Goal: Task Accomplishment & Management: Use online tool/utility

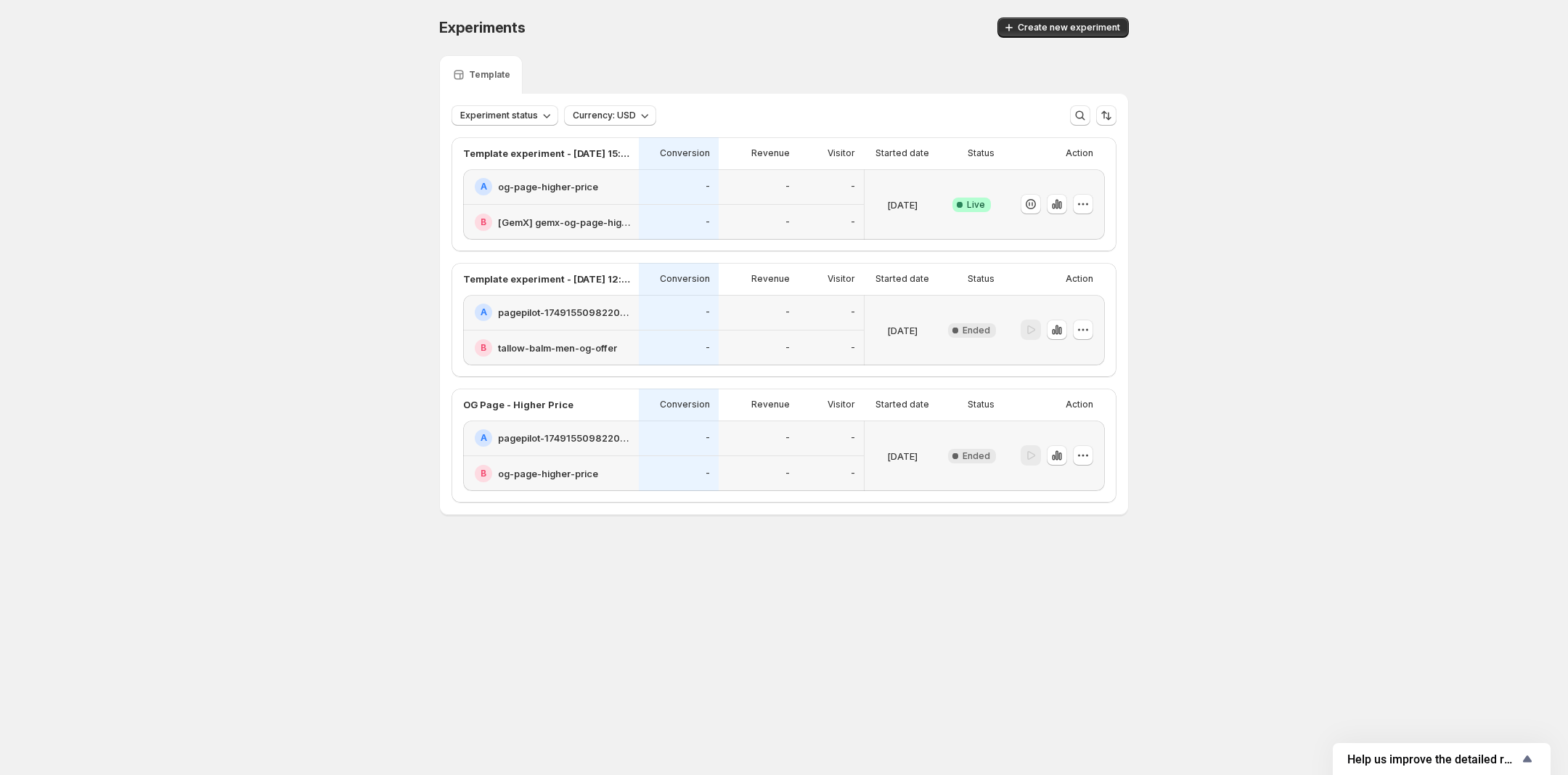
click at [574, 185] on h2 "og-page-higher-price" at bounding box center [547, 186] width 100 height 15
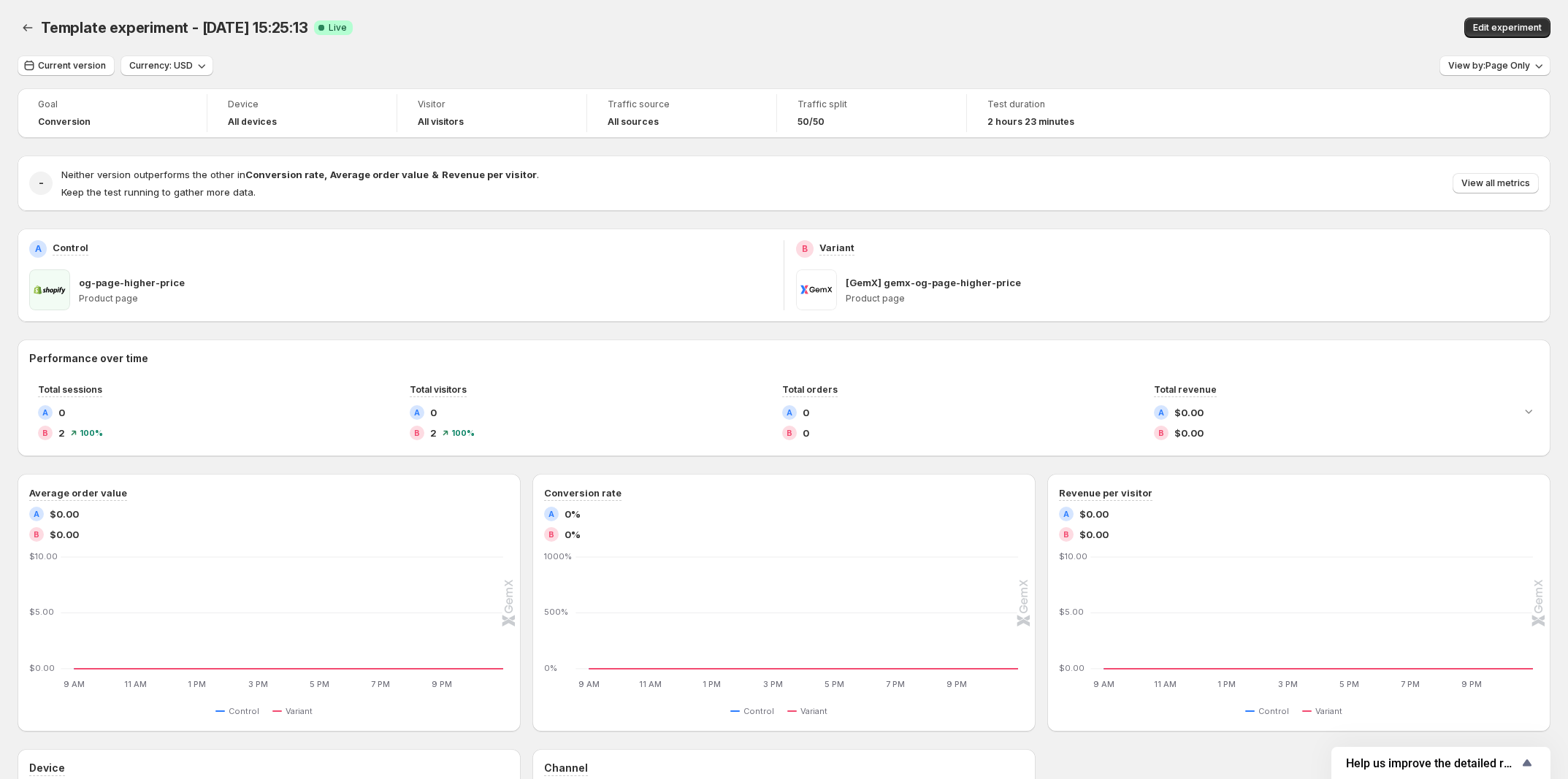
click at [881, 298] on p "Product page" at bounding box center [1192, 298] width 693 height 12
click at [892, 286] on p "[GemX] gemx-og-page-higher-price" at bounding box center [933, 282] width 175 height 15
click at [1486, 26] on span "Edit experiment" at bounding box center [1507, 28] width 68 height 12
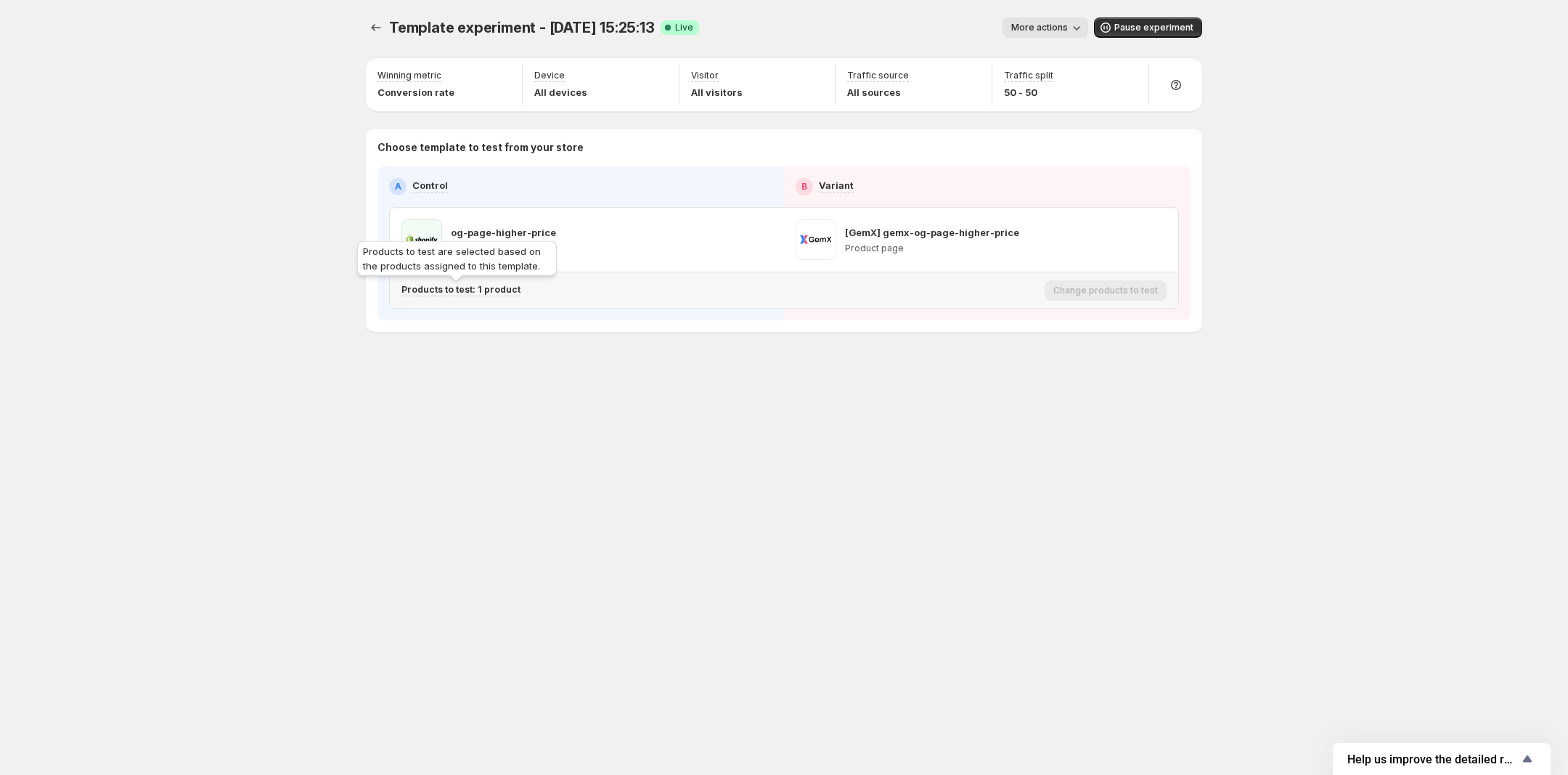
click at [416, 288] on p "Products to test: 1 product" at bounding box center [461, 289] width 119 height 11
